Goal: Complete application form

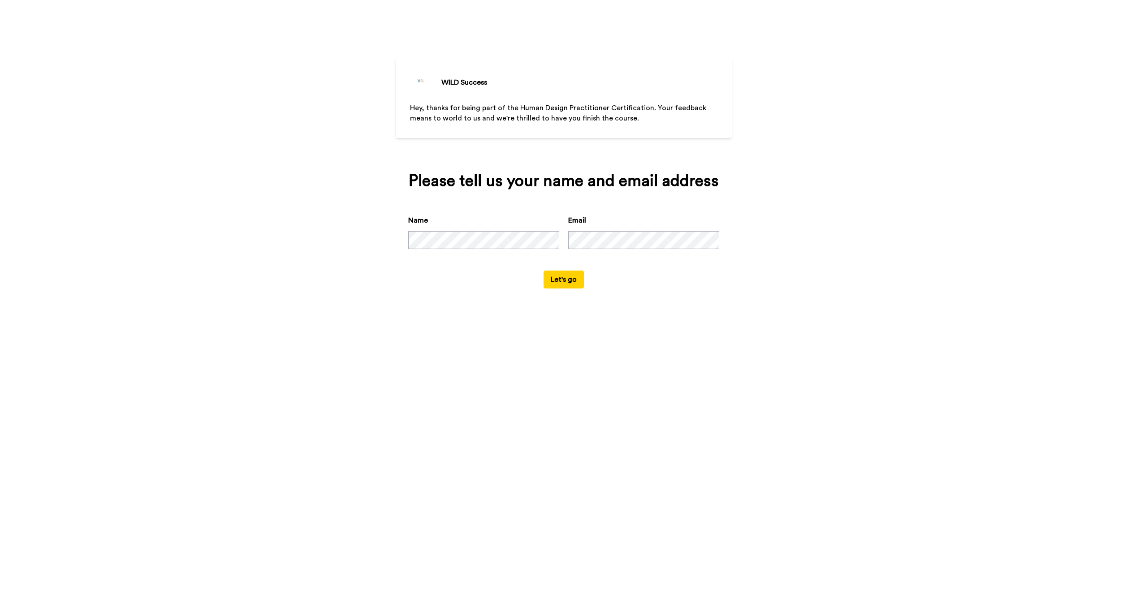
click at [563, 289] on button "Let's go" at bounding box center [564, 280] width 40 height 18
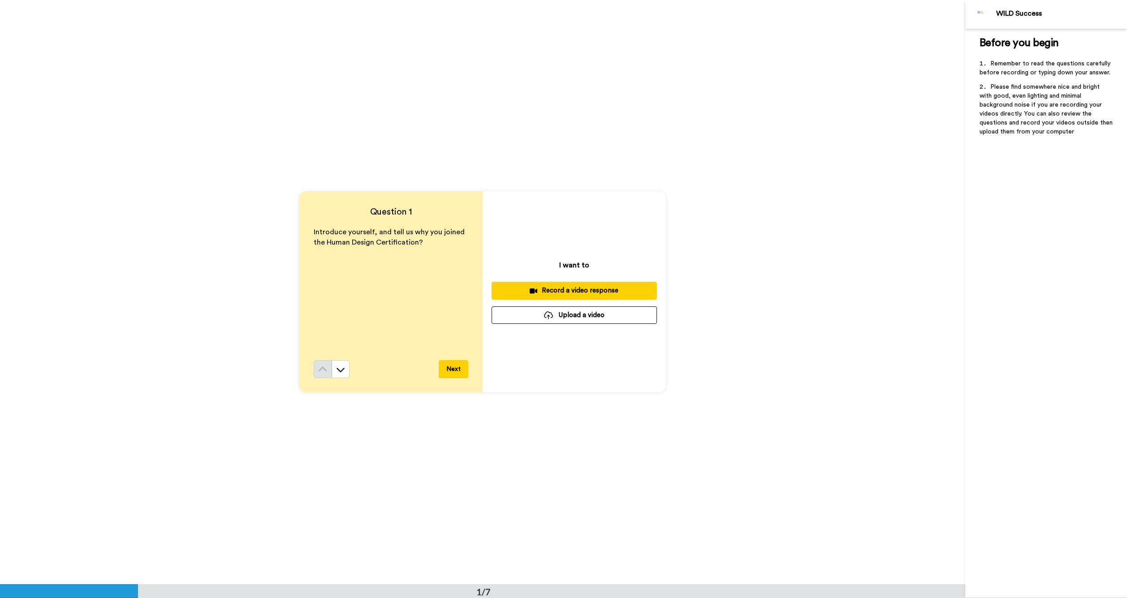
click at [451, 367] on button "Next" at bounding box center [454, 369] width 30 height 18
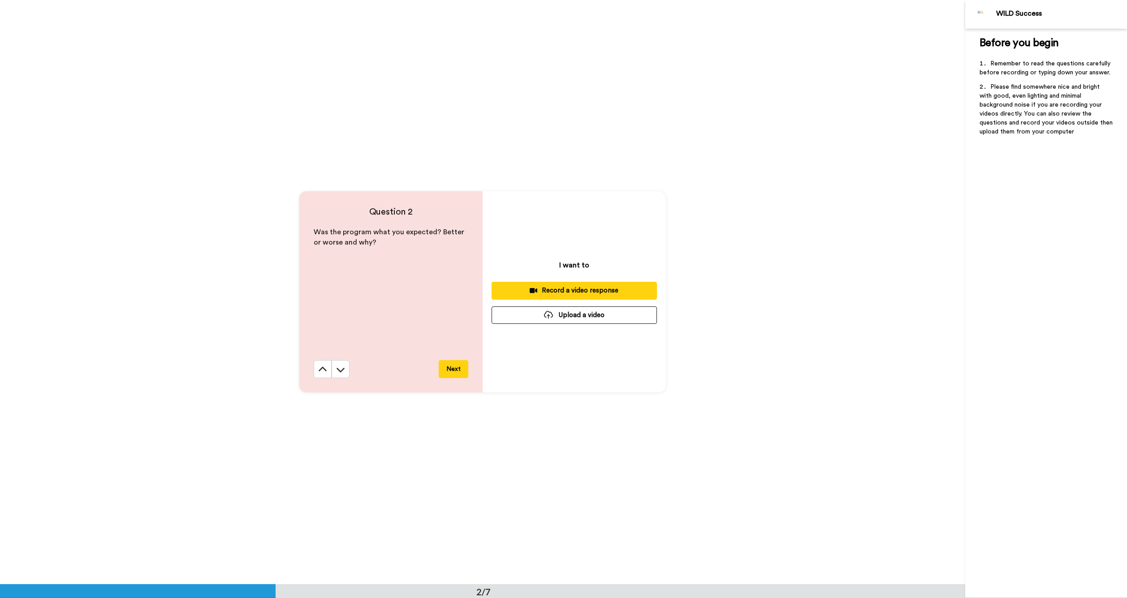
scroll to position [584, 0]
click at [450, 367] on button "Next" at bounding box center [454, 369] width 30 height 18
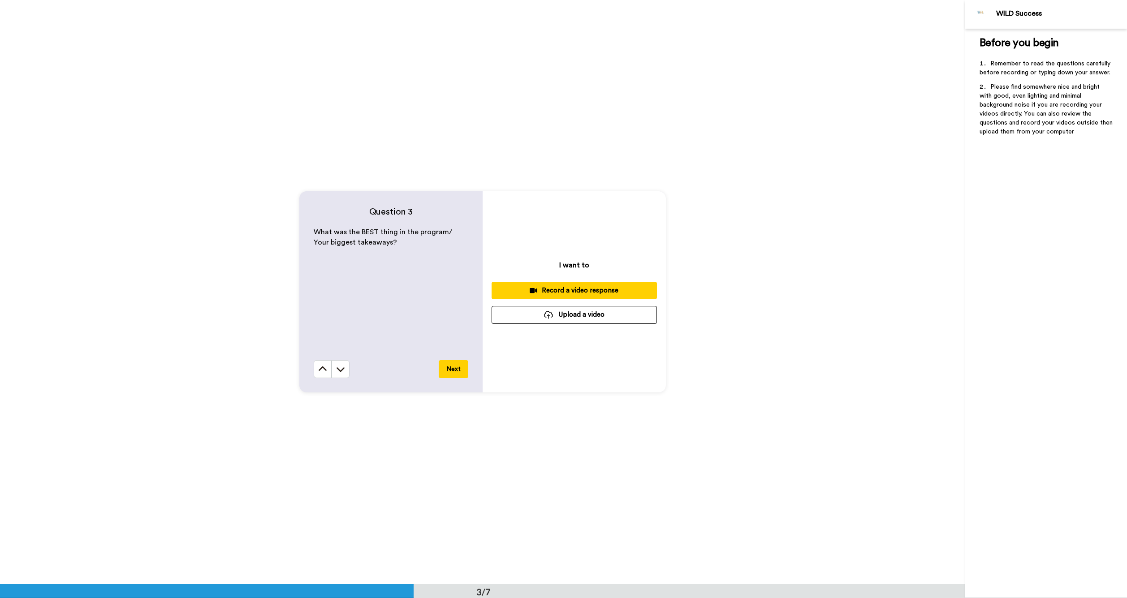
scroll to position [1161, 0]
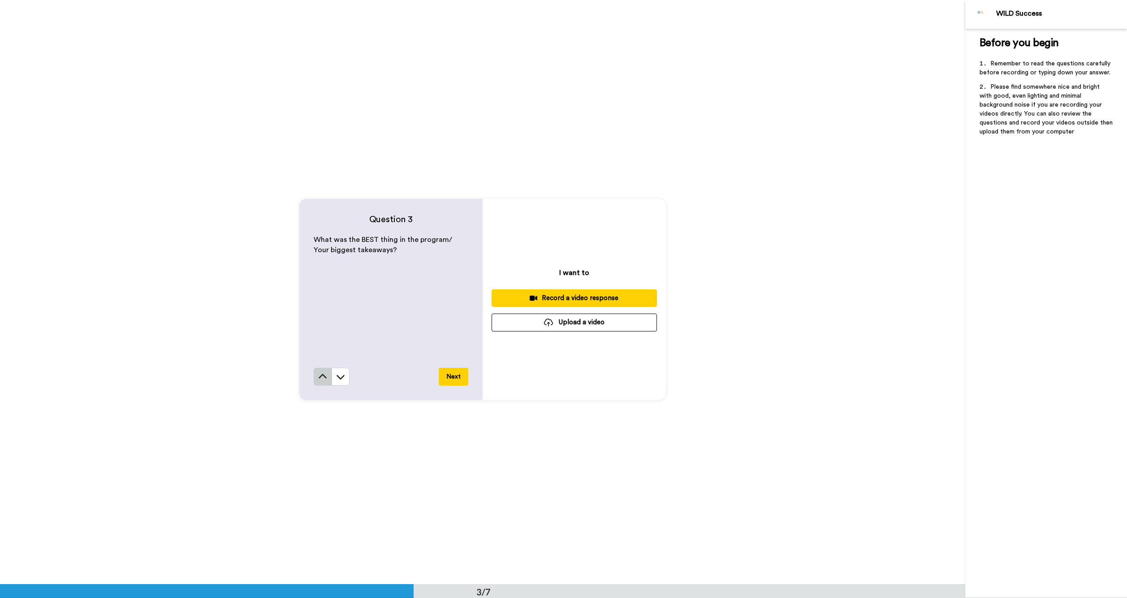
click at [320, 379] on icon at bounding box center [322, 376] width 9 height 9
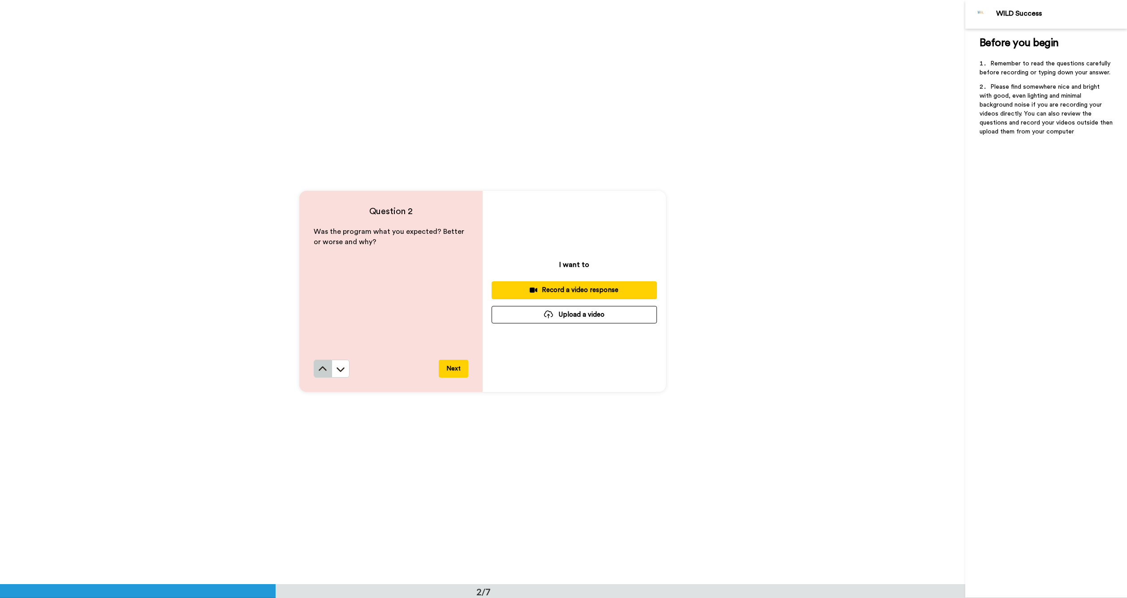
scroll to position [584, 0]
click at [318, 372] on icon at bounding box center [322, 370] width 9 height 9
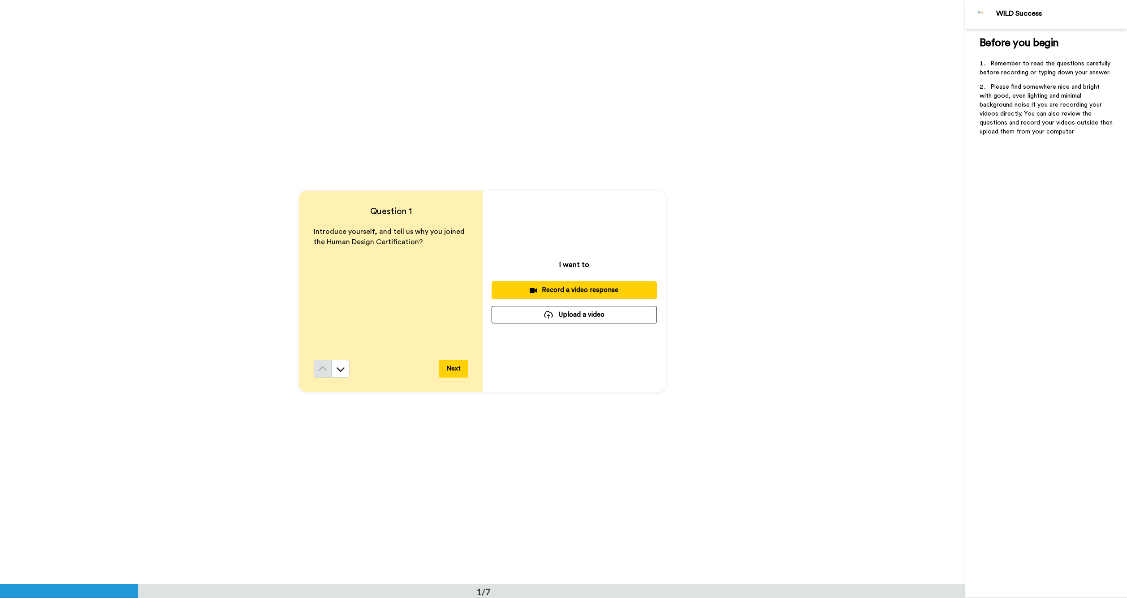
scroll to position [0, 0]
click at [343, 370] on icon at bounding box center [340, 369] width 9 height 9
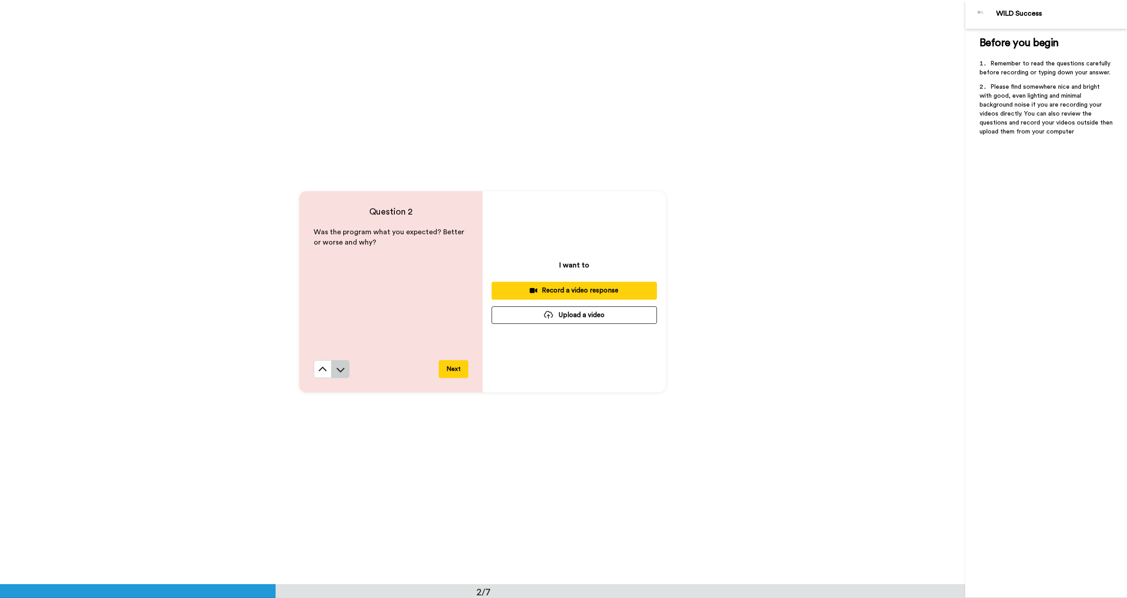
scroll to position [584, 0]
click at [453, 366] on button "Next" at bounding box center [454, 369] width 30 height 18
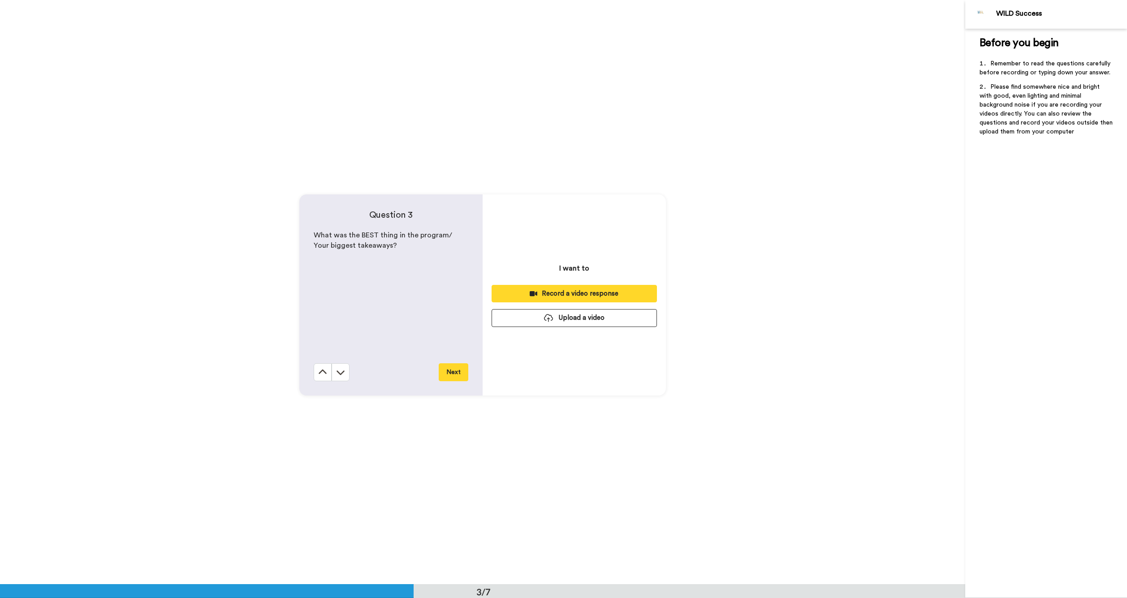
scroll to position [1169, 0]
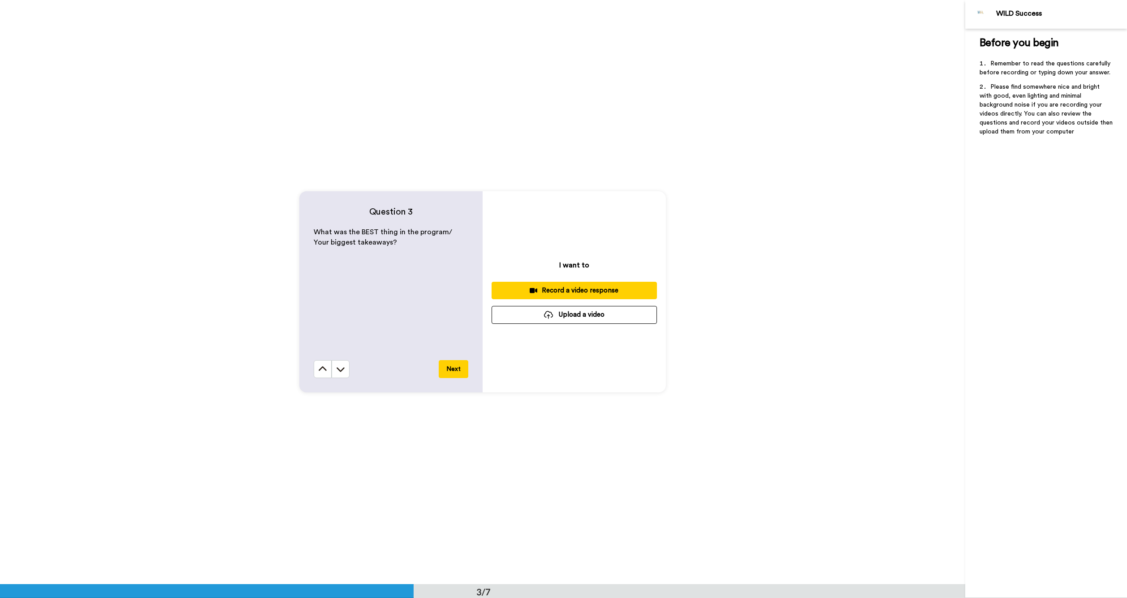
click at [462, 370] on button "Next" at bounding box center [454, 369] width 30 height 18
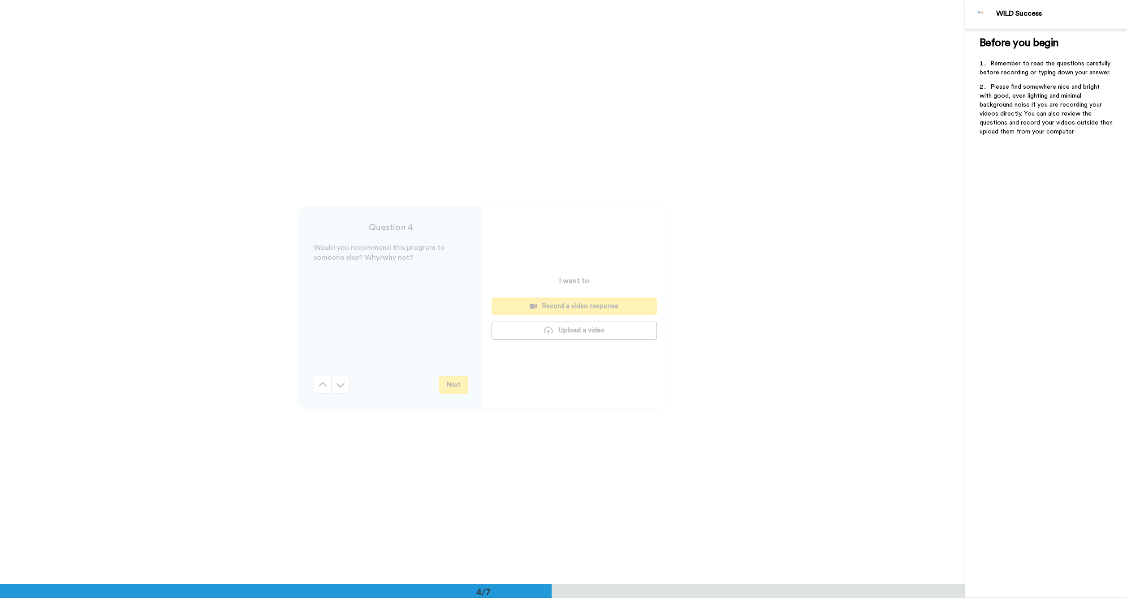
scroll to position [1753, 0]
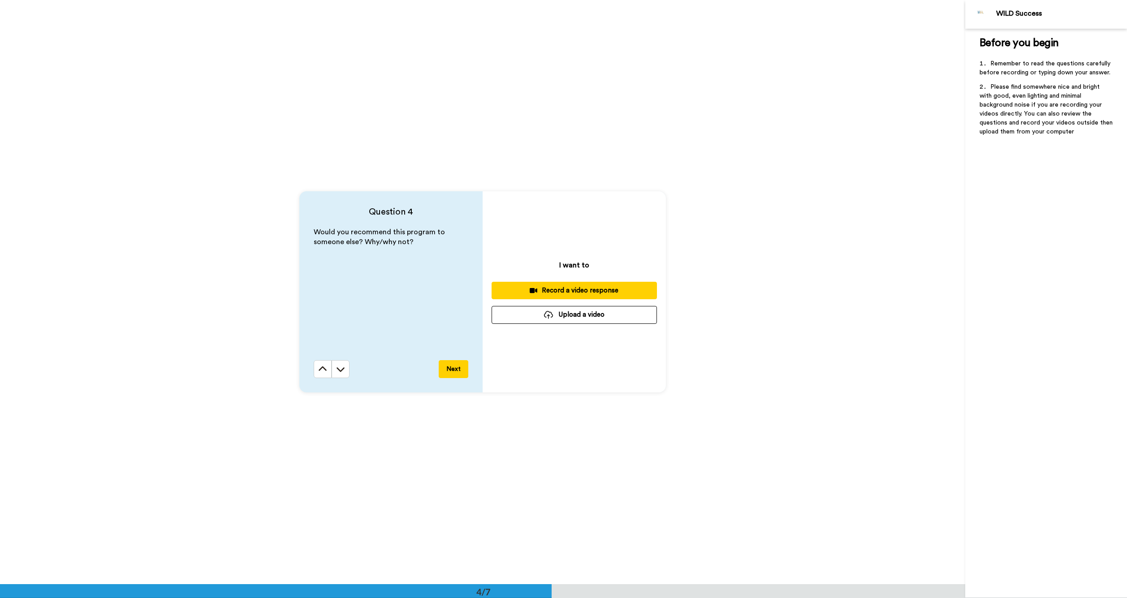
click at [452, 372] on button "Next" at bounding box center [454, 369] width 30 height 18
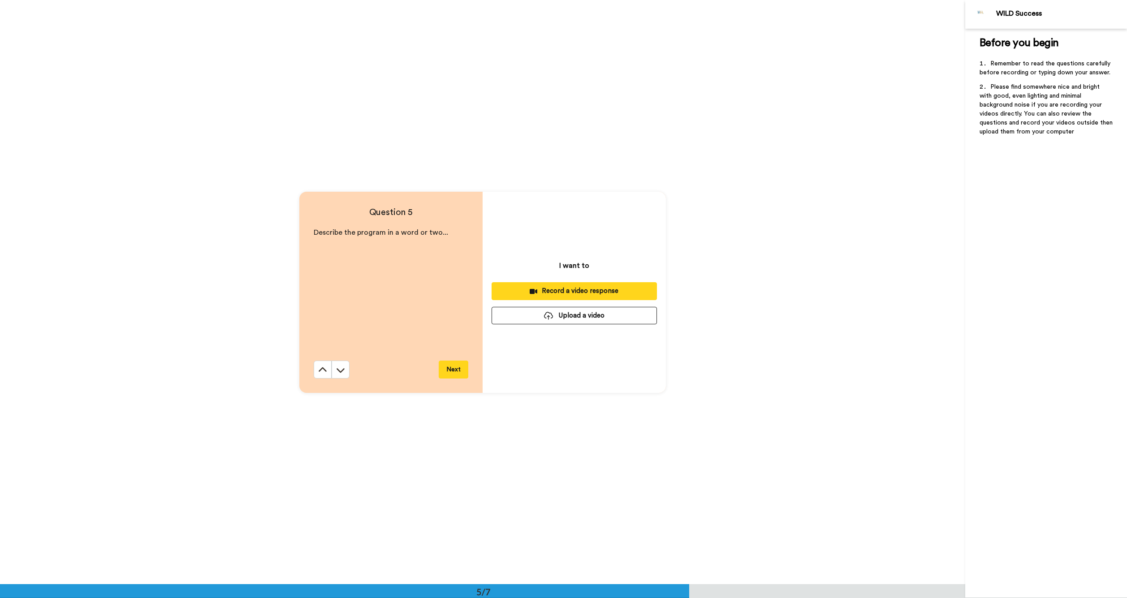
scroll to position [2337, 0]
click at [454, 370] on button "Next" at bounding box center [454, 369] width 30 height 18
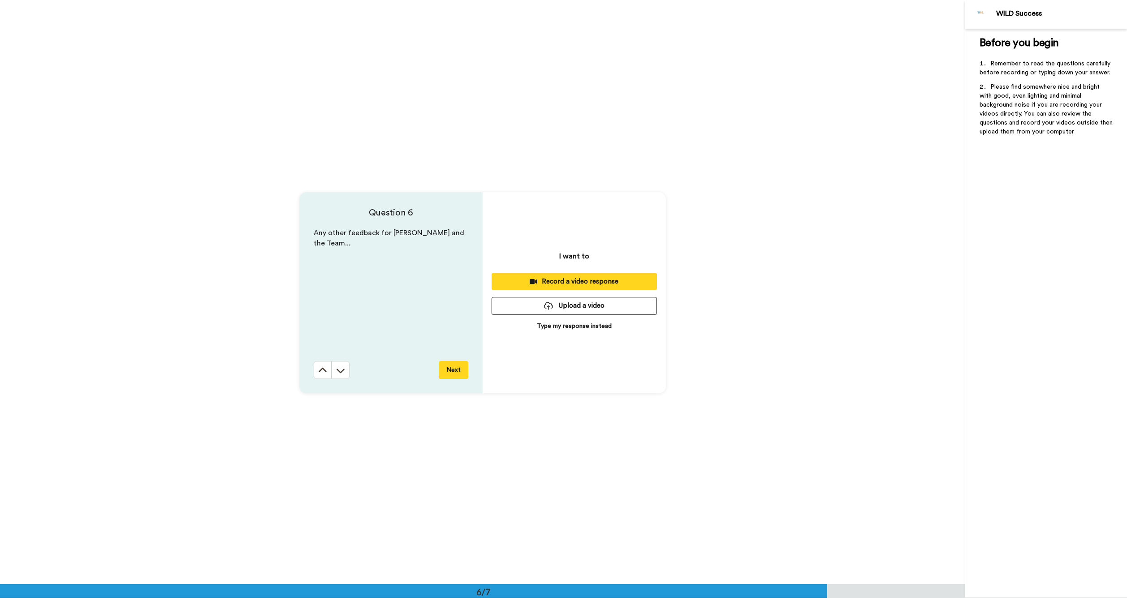
scroll to position [2921, 0]
click at [453, 371] on button "Next" at bounding box center [454, 369] width 30 height 18
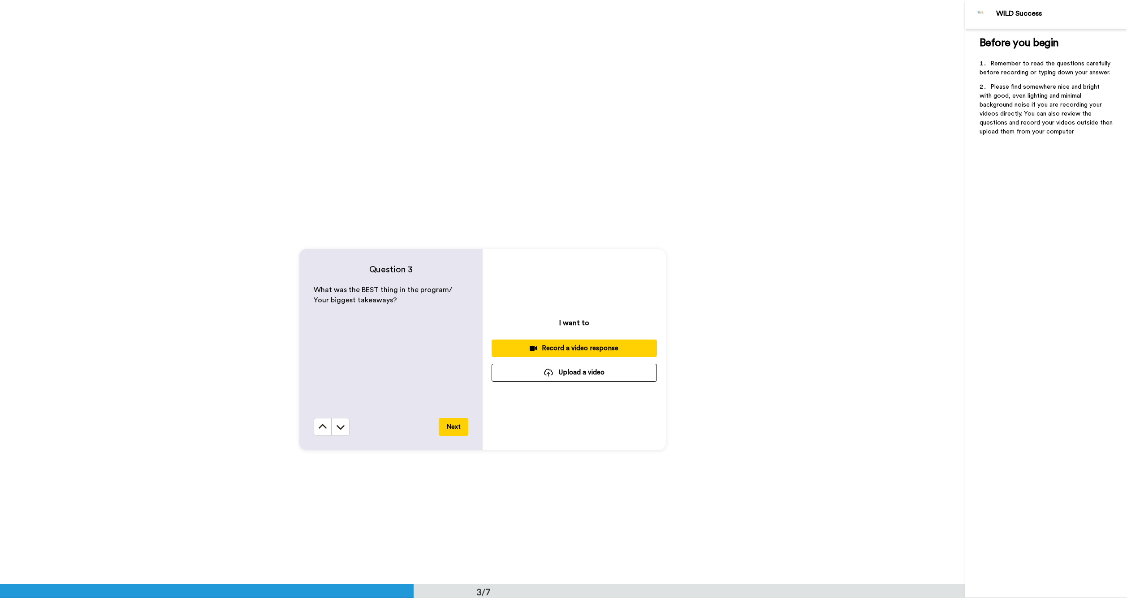
scroll to position [1113, 0]
click at [566, 371] on button "Upload a video" at bounding box center [574, 370] width 165 height 17
click at [566, 370] on button "Upload a video" at bounding box center [574, 370] width 165 height 17
click at [568, 370] on button "Upload a video" at bounding box center [574, 370] width 165 height 17
click at [567, 372] on button "Upload a video" at bounding box center [574, 370] width 165 height 17
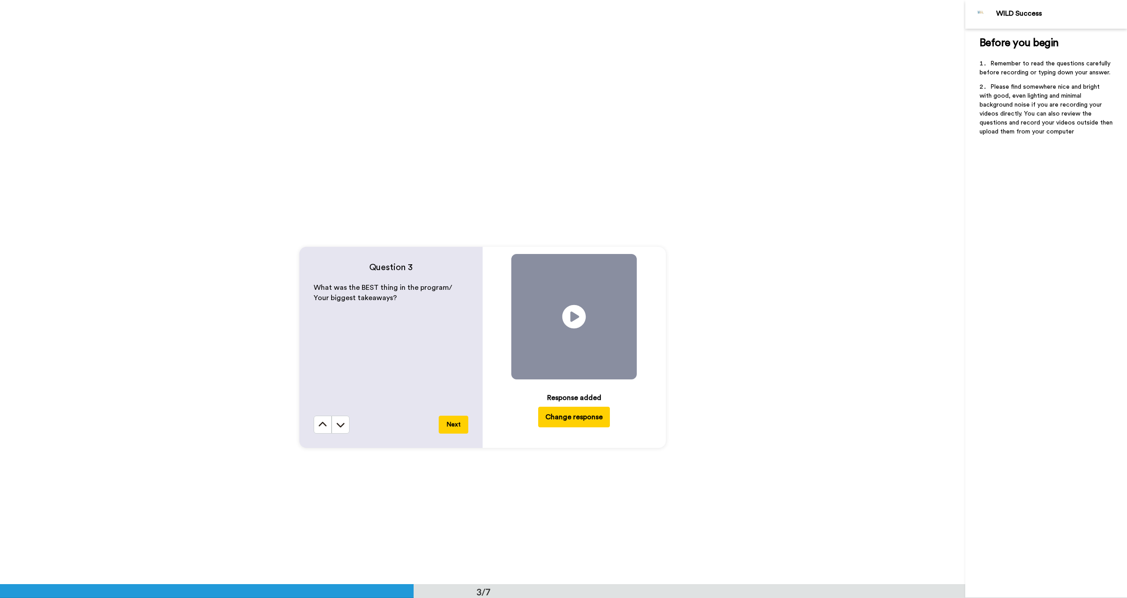
click at [574, 319] on icon "Play/Pause" at bounding box center [574, 317] width 24 height 43
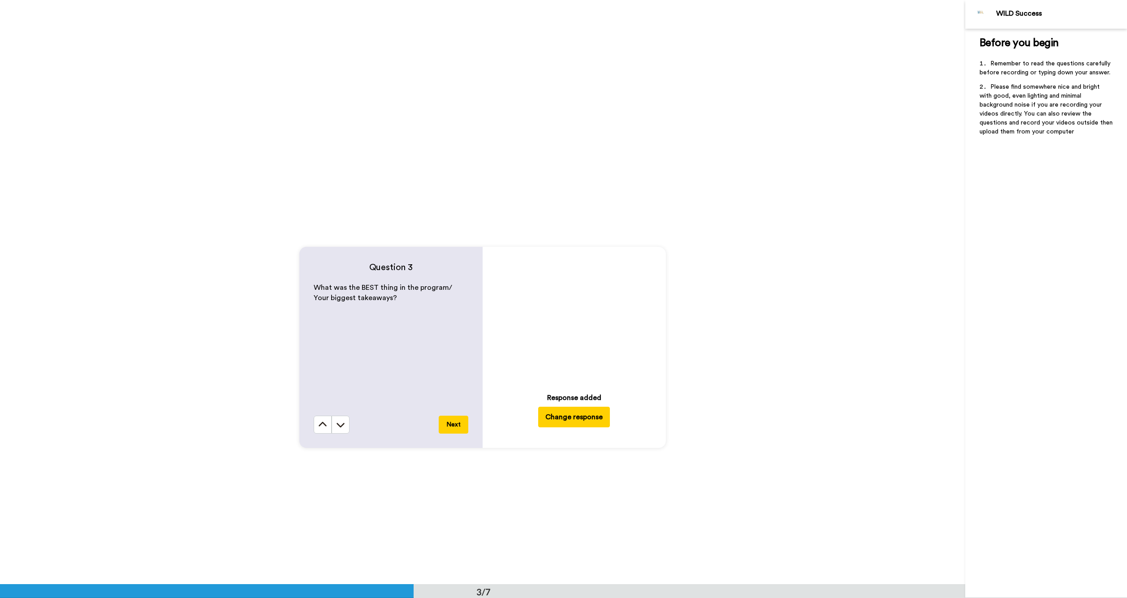
click at [622, 364] on img at bounding box center [624, 367] width 9 height 9
click at [443, 427] on button "Next" at bounding box center [454, 425] width 30 height 18
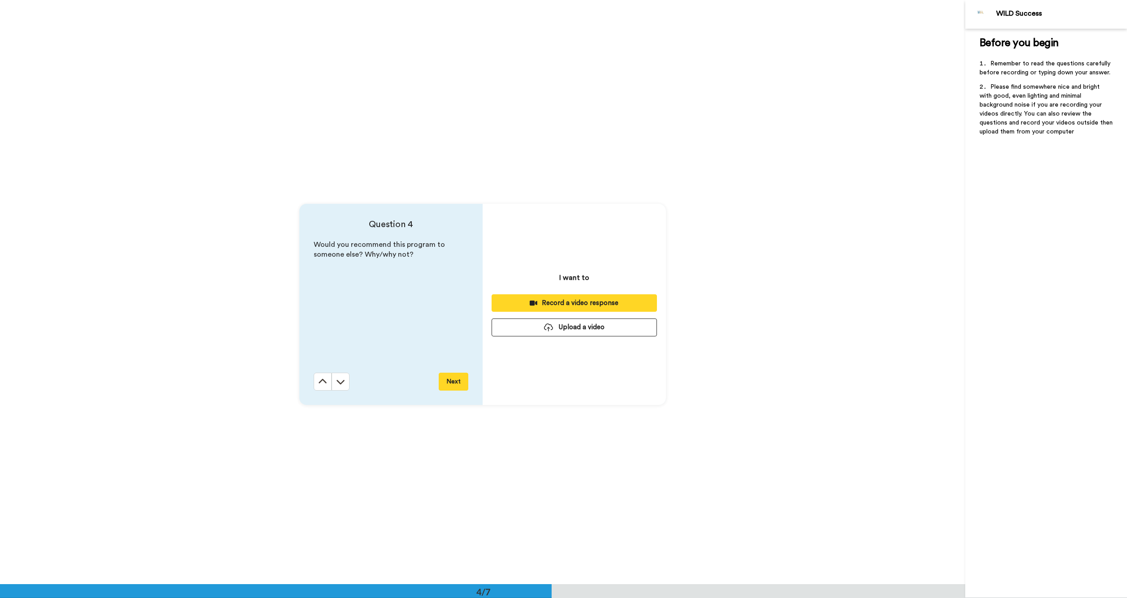
scroll to position [1753, 0]
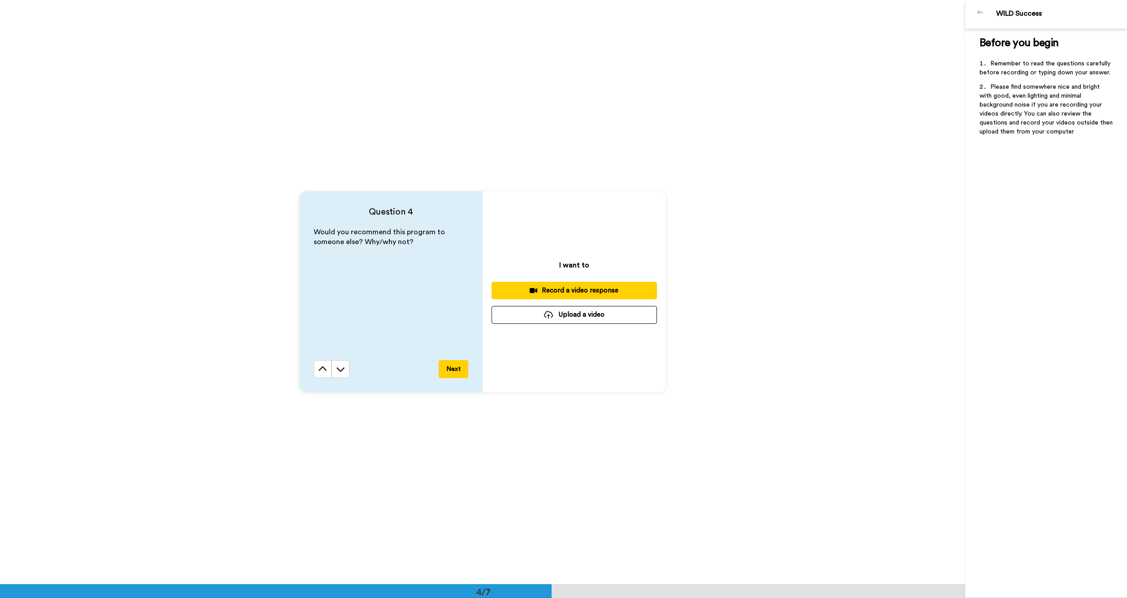
click at [447, 370] on button "Next" at bounding box center [454, 369] width 30 height 18
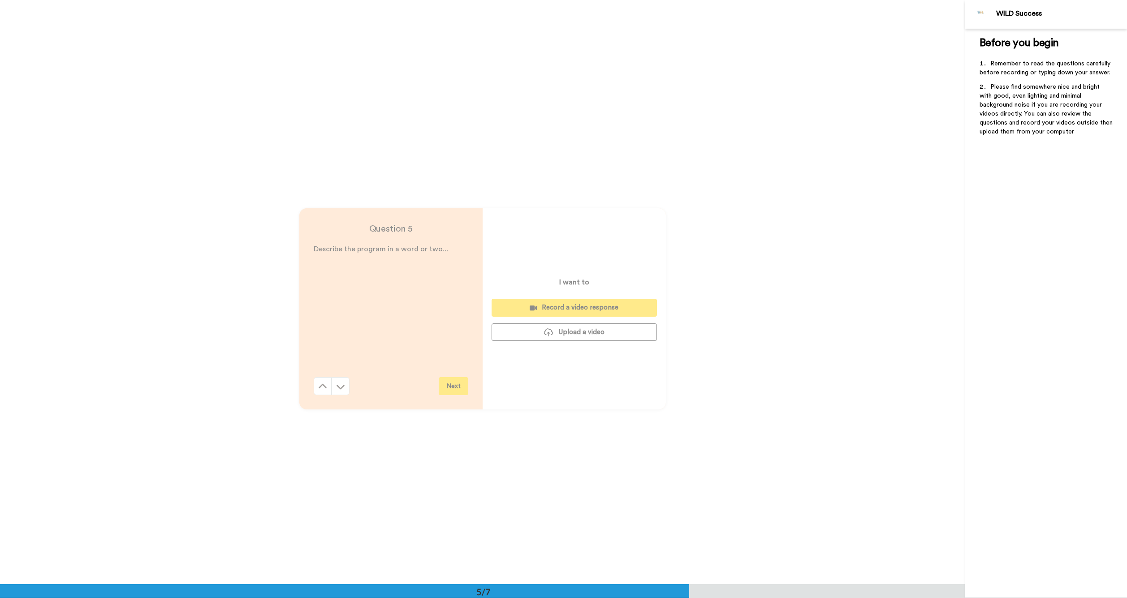
scroll to position [2337, 0]
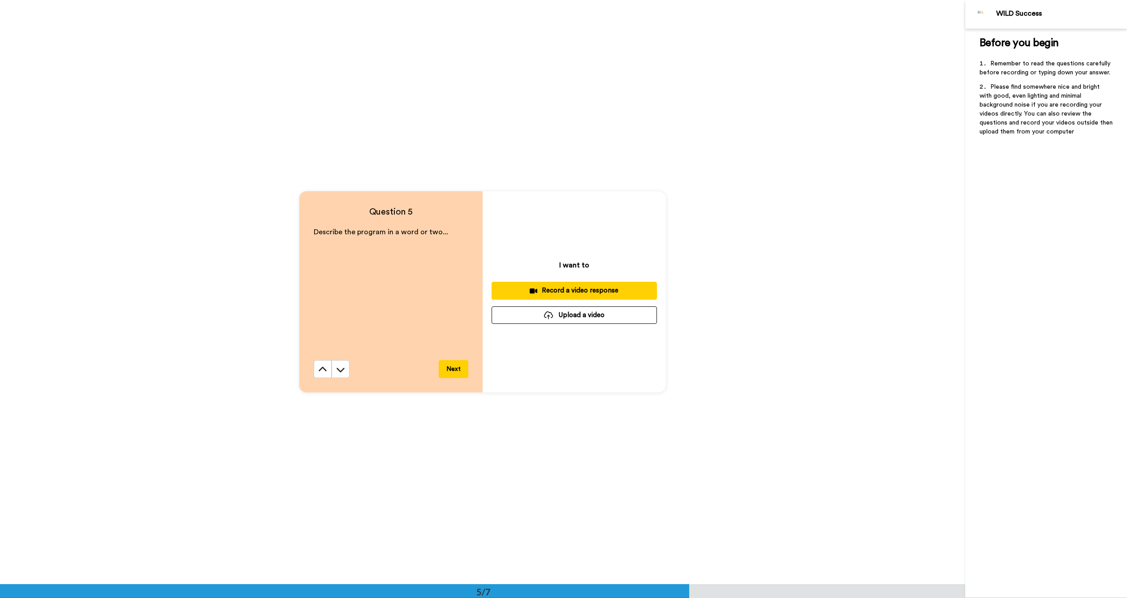
click at [447, 370] on button "Next" at bounding box center [454, 369] width 30 height 18
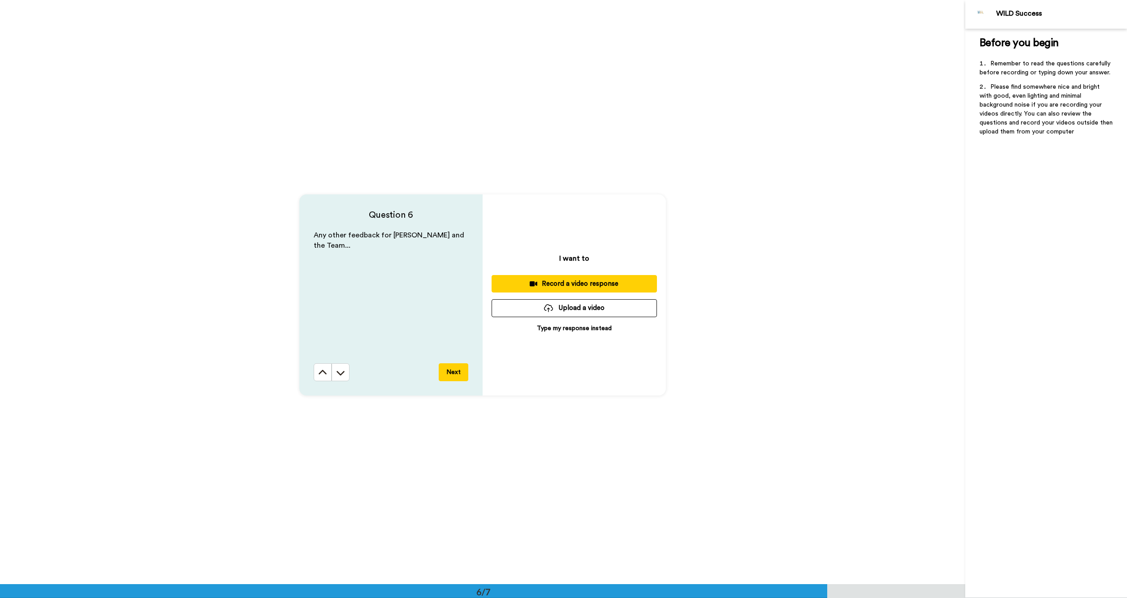
scroll to position [2921, 0]
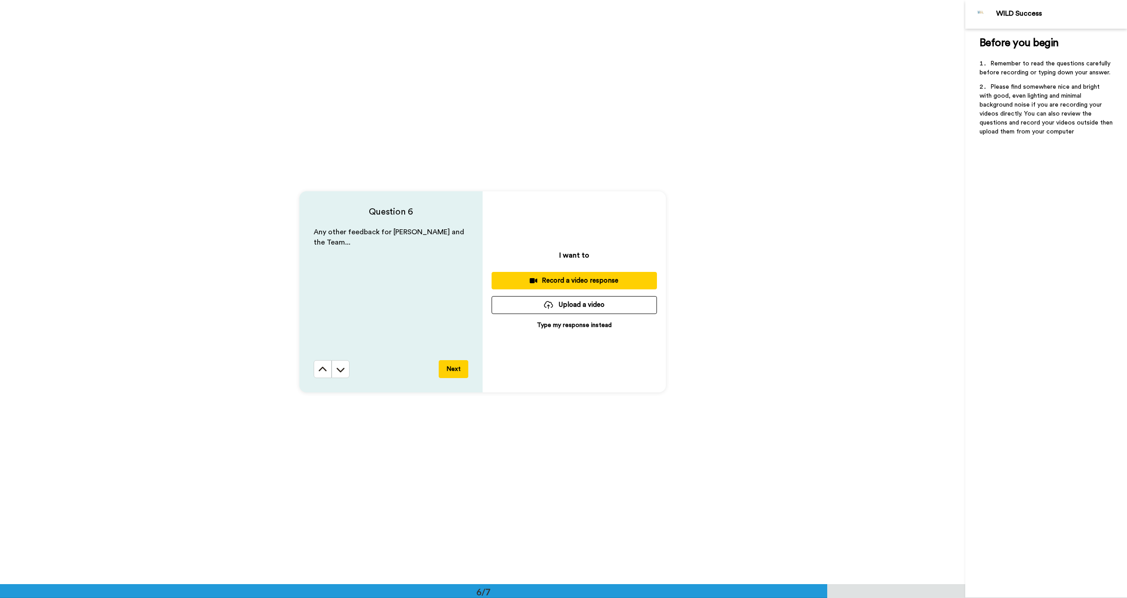
click at [447, 370] on button "Next" at bounding box center [454, 369] width 30 height 18
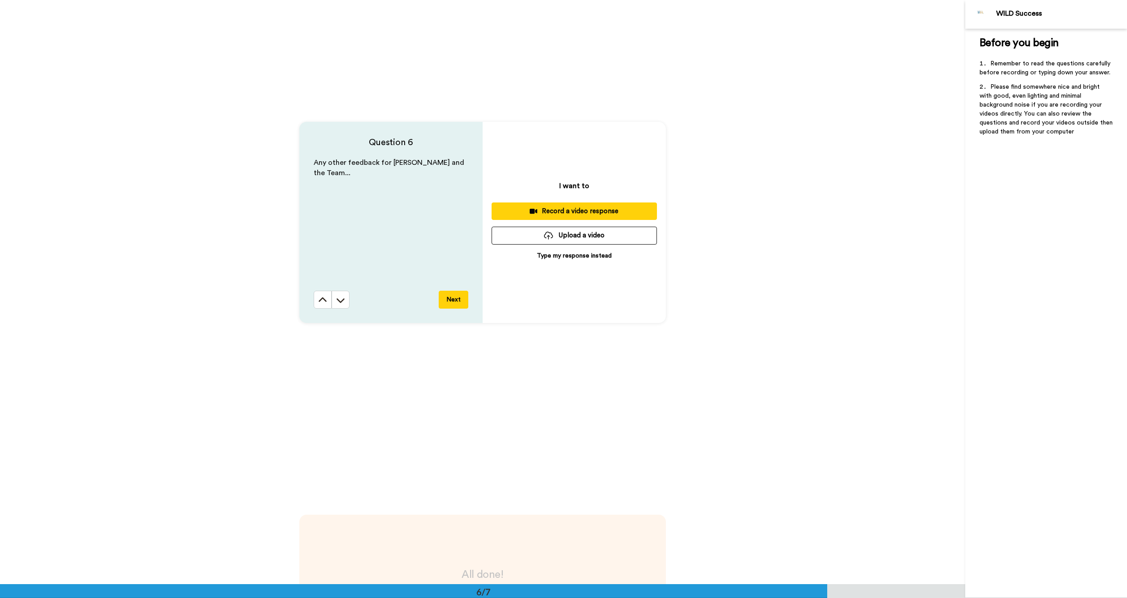
scroll to position [2954, 0]
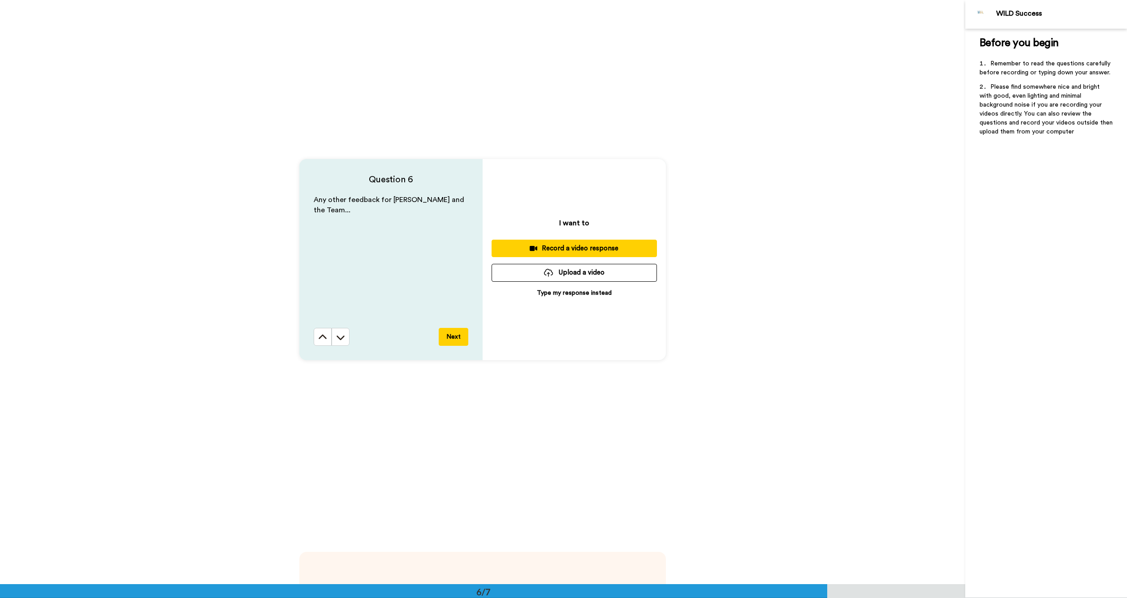
click at [457, 333] on button "Next" at bounding box center [454, 337] width 30 height 18
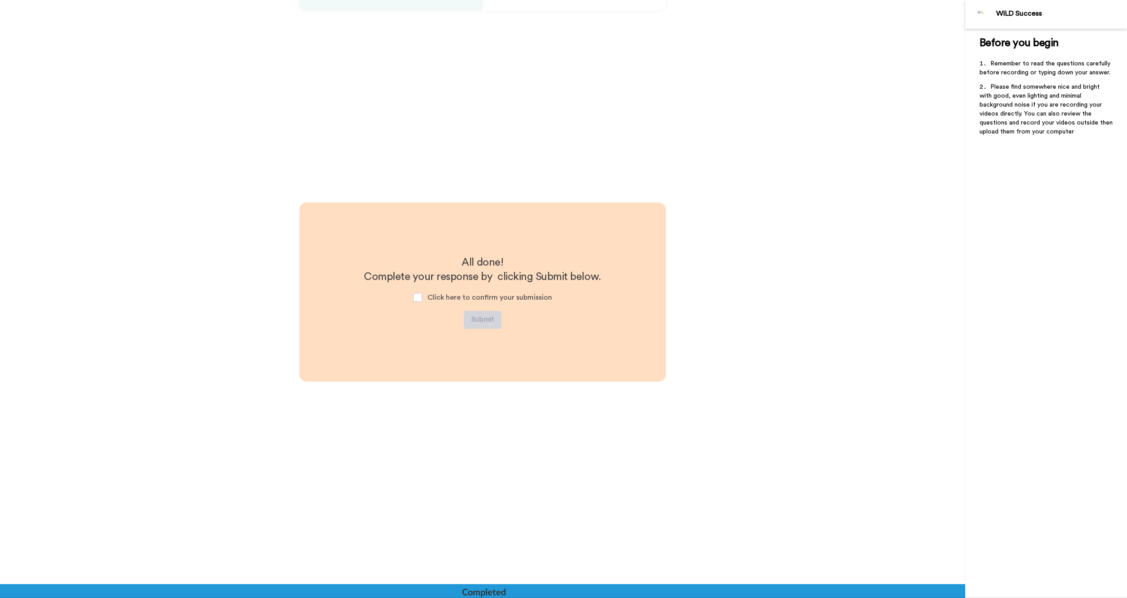
scroll to position [3303, 0]
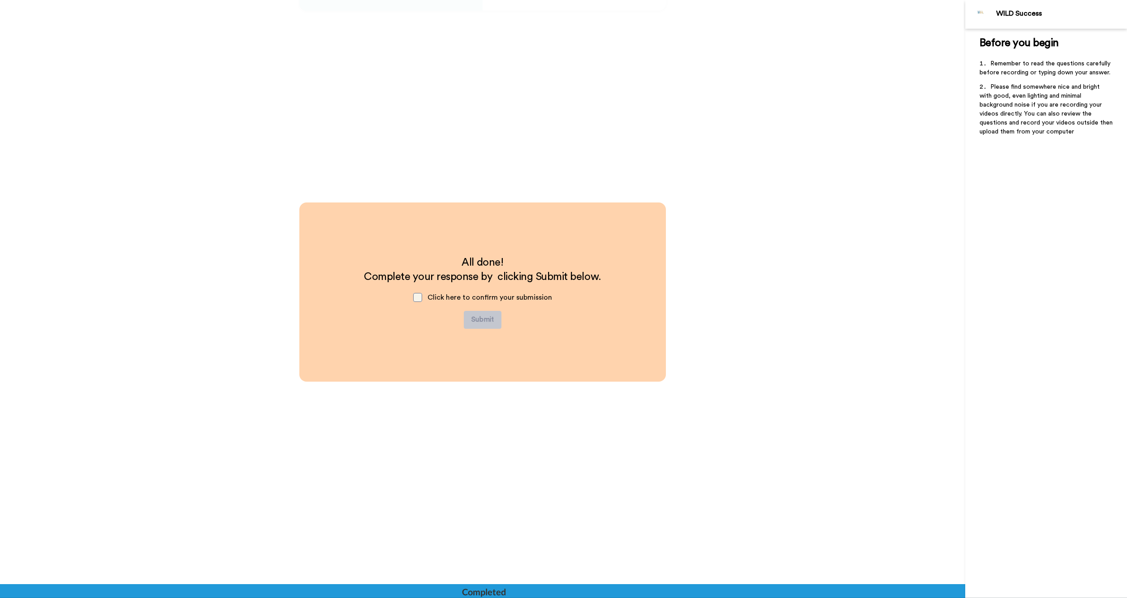
click at [418, 295] on span at bounding box center [417, 297] width 9 height 9
click at [477, 315] on button "Submit" at bounding box center [483, 320] width 38 height 18
